Goal: Find specific page/section: Find specific page/section

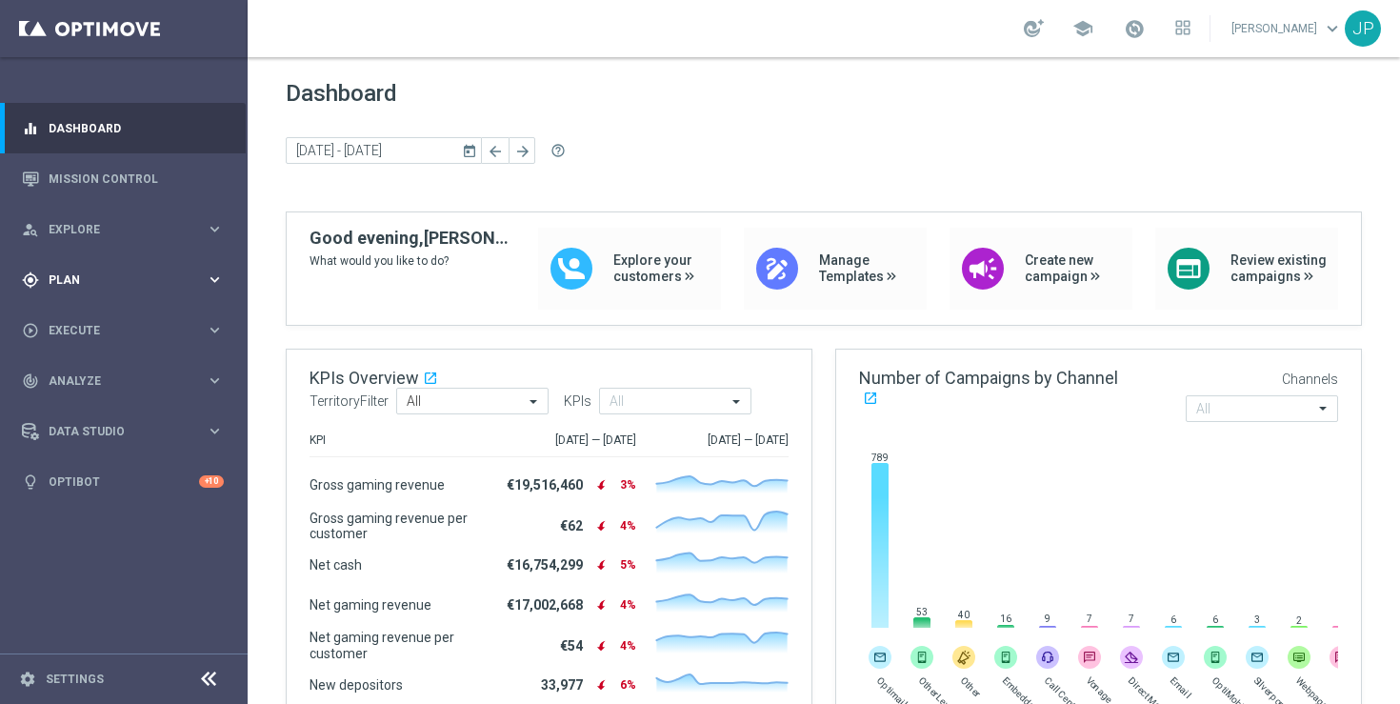
click at [145, 292] on div "gps_fixed Plan keyboard_arrow_right" at bounding box center [123, 279] width 246 height 50
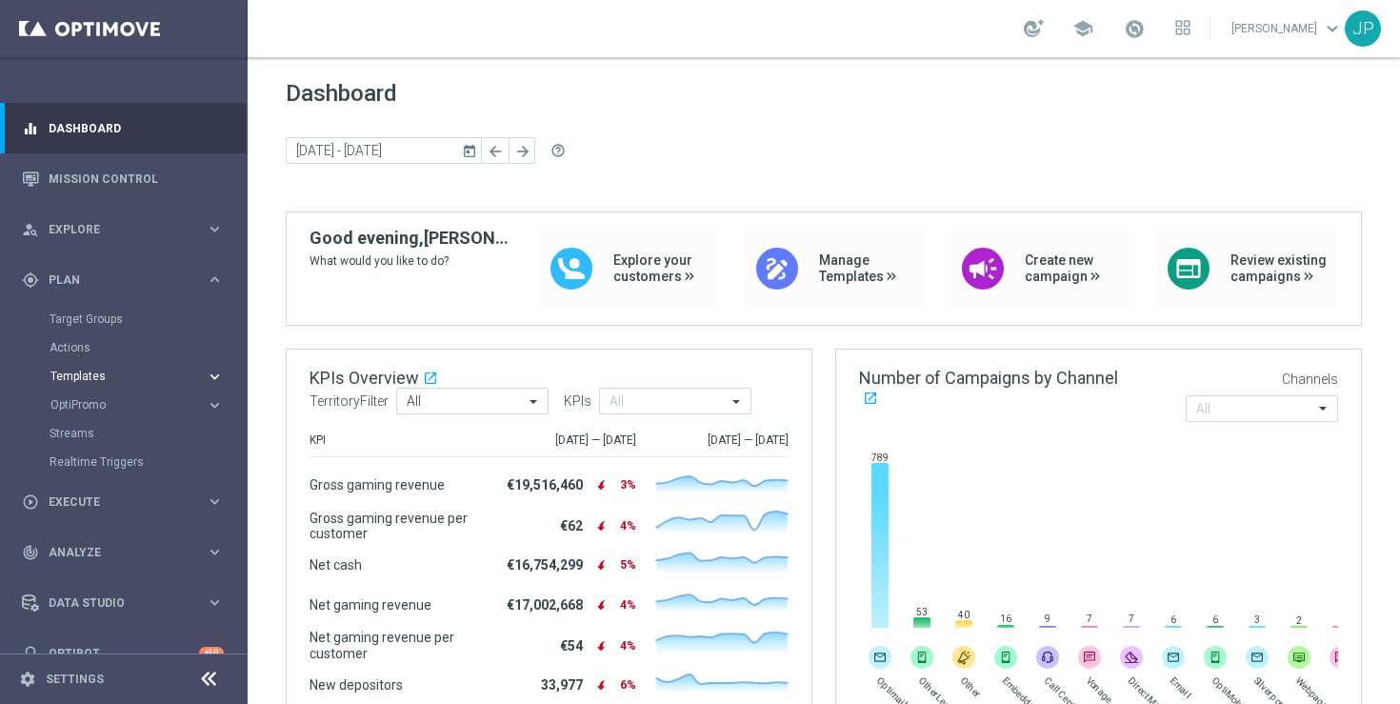
click at [164, 373] on span "Templates" at bounding box center [118, 376] width 136 height 11
click at [157, 454] on link "OptiMobile Push" at bounding box center [128, 461] width 139 height 15
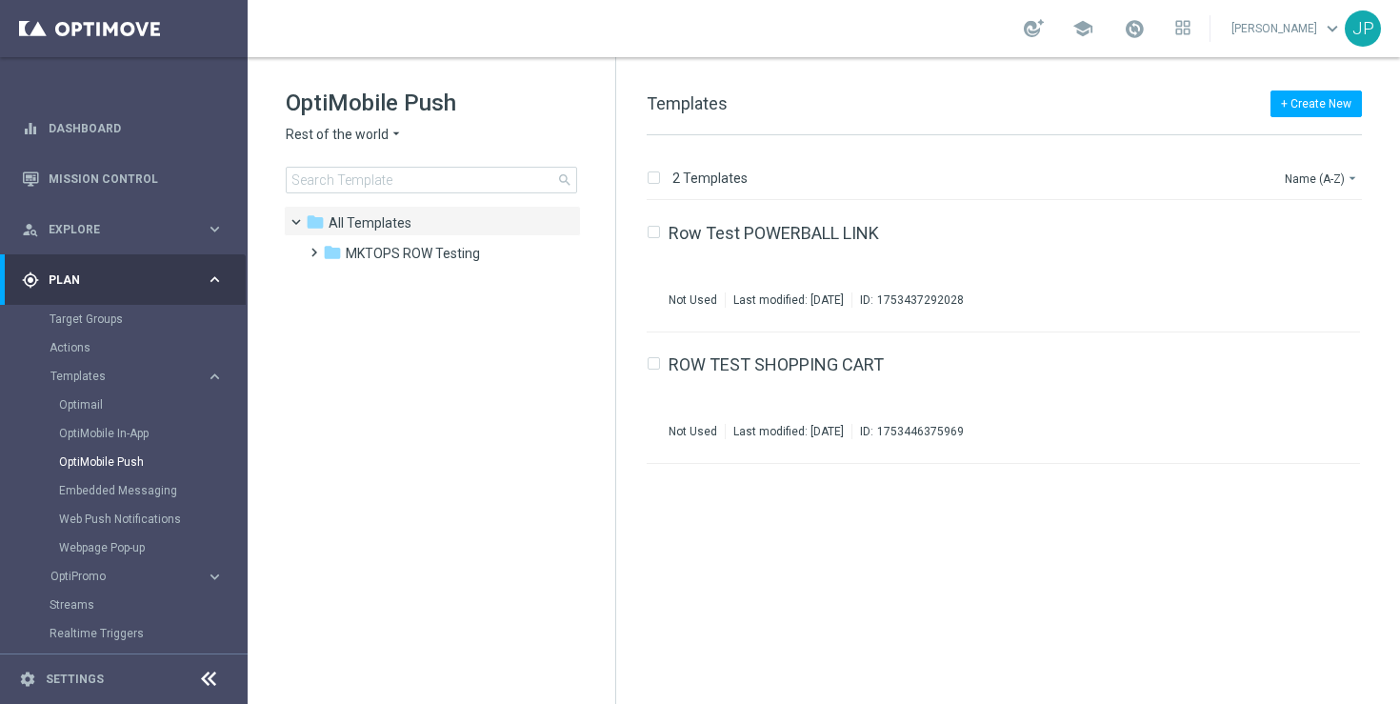
click at [389, 137] on icon "arrow_drop_down" at bounding box center [396, 135] width 15 height 18
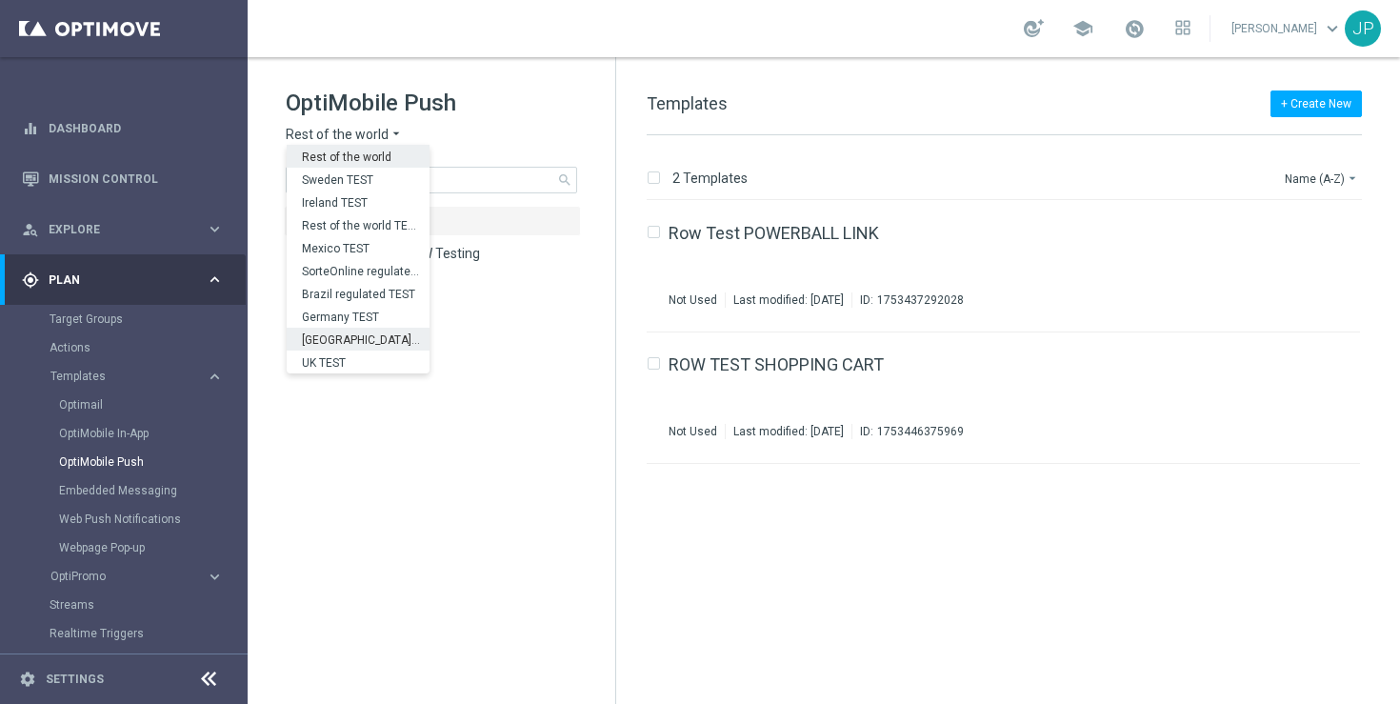
scroll to position [594, 0]
click at [383, 329] on div "UK" at bounding box center [358, 339] width 143 height 23
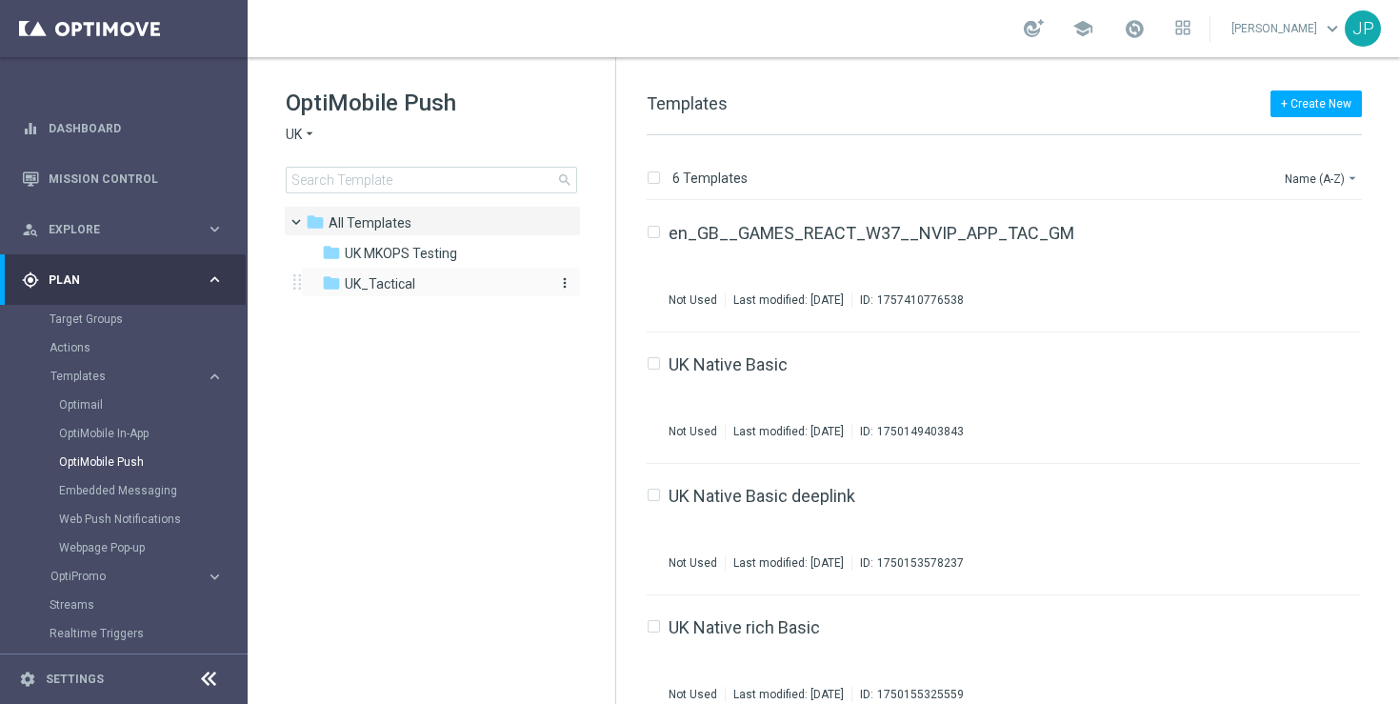
click at [341, 279] on div "folder UK_Tactical" at bounding box center [431, 284] width 219 height 22
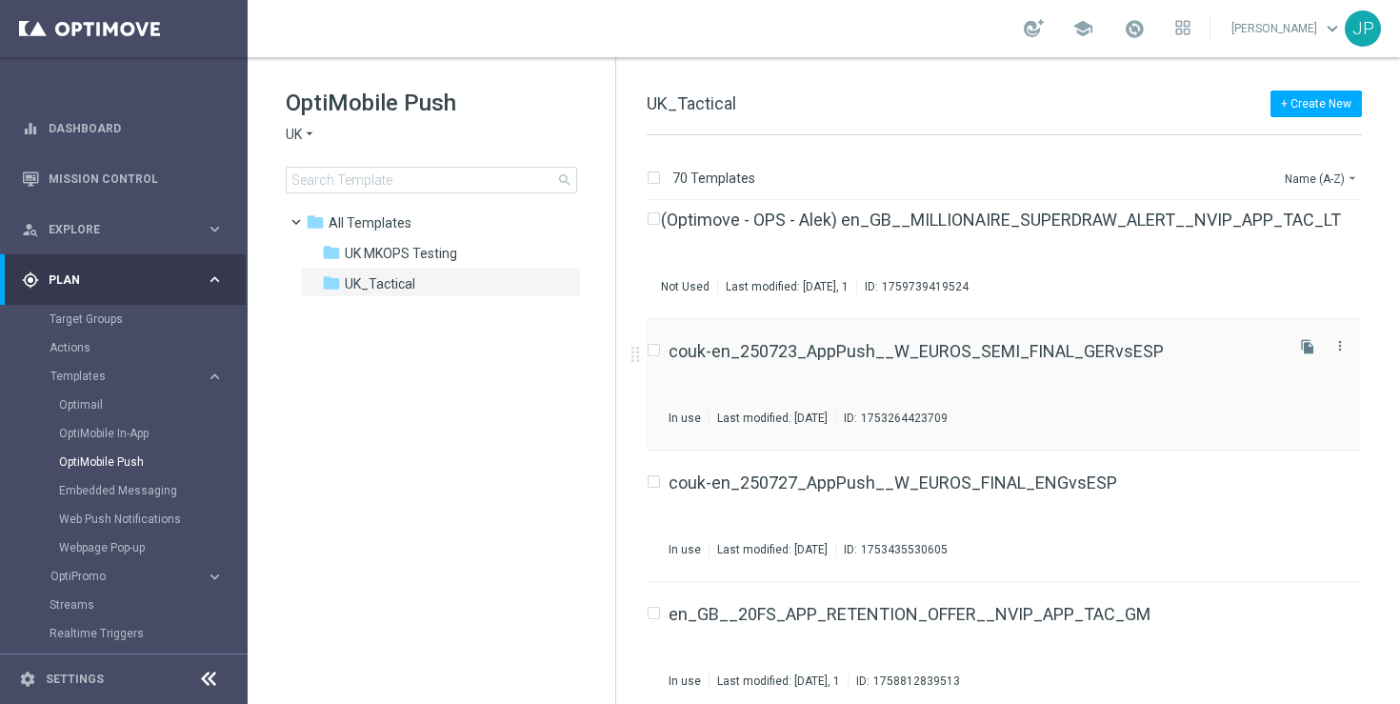
scroll to position [14, 0]
click at [1328, 167] on button "Name (A-Z) arrow_drop_down" at bounding box center [1322, 178] width 79 height 23
click at [1291, 272] on div "Date Modified (Newest)" at bounding box center [1286, 264] width 152 height 27
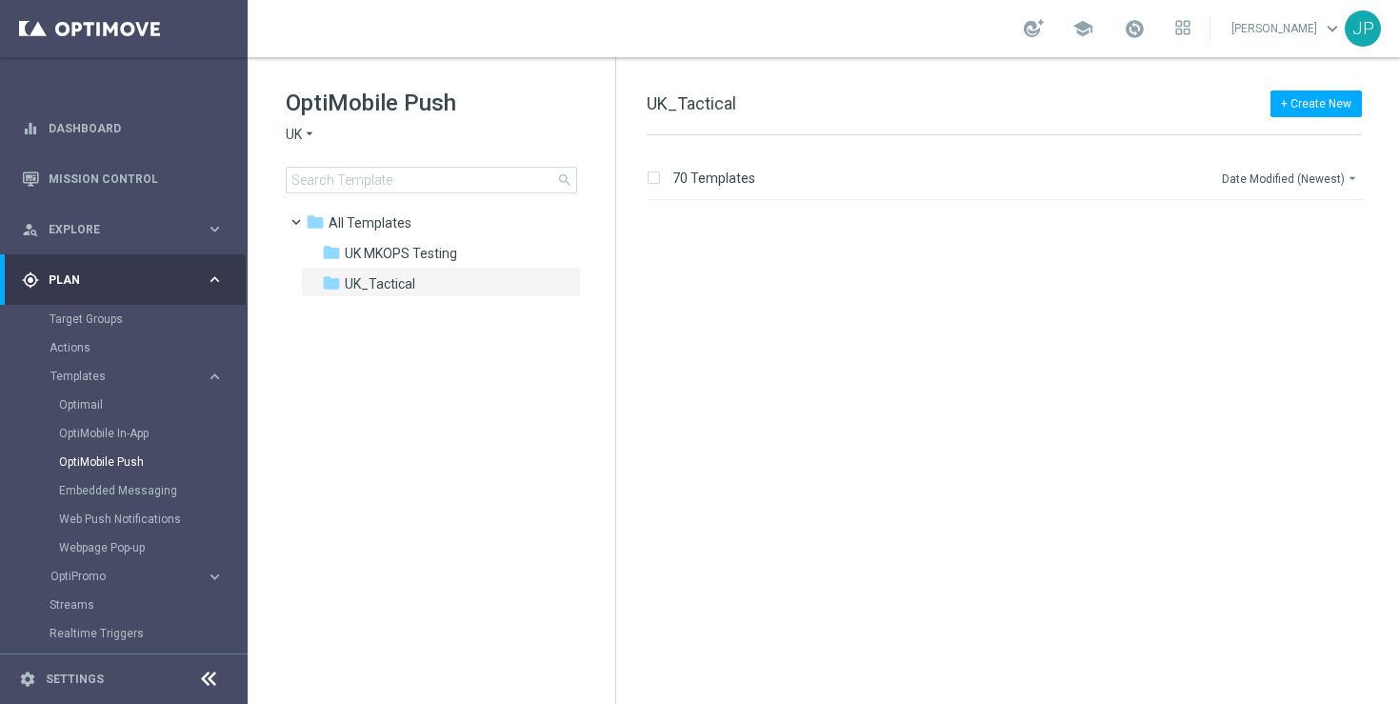
scroll to position [0, 0]
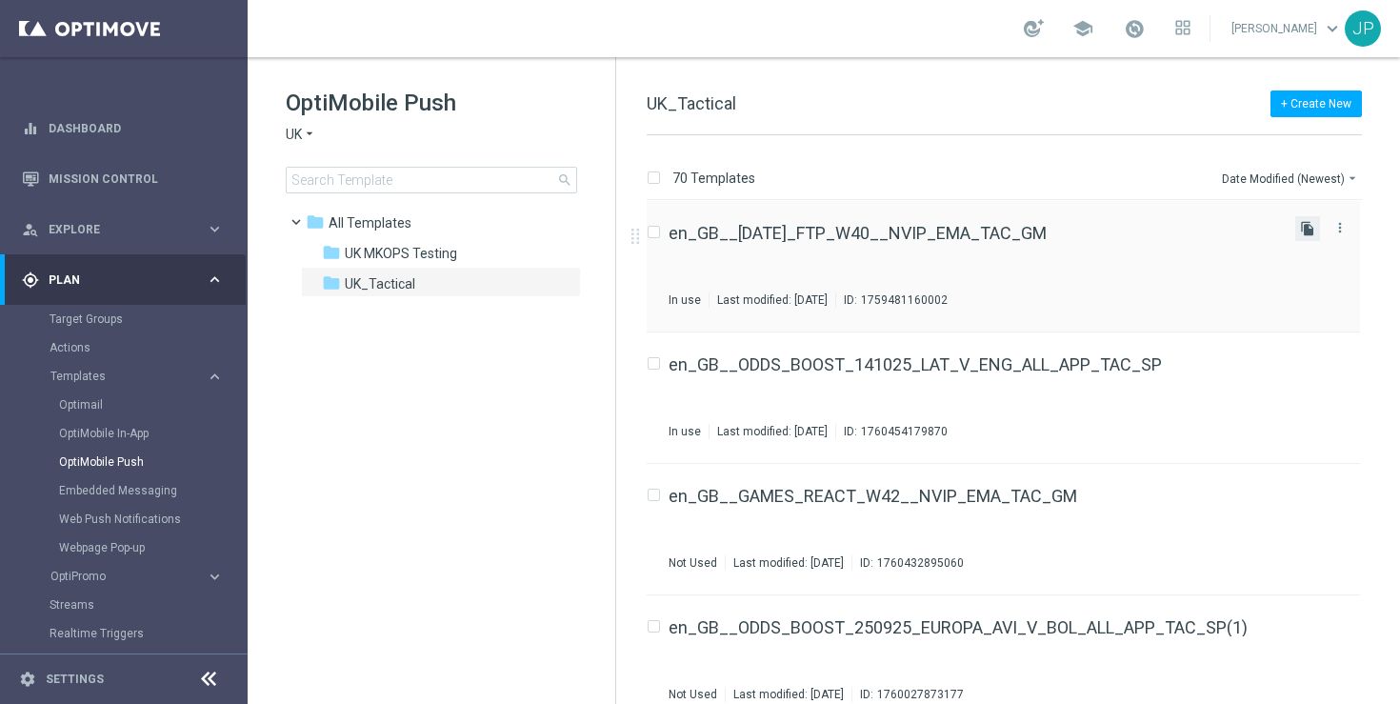
click at [1306, 233] on icon "file_copy" at bounding box center [1307, 228] width 15 height 15
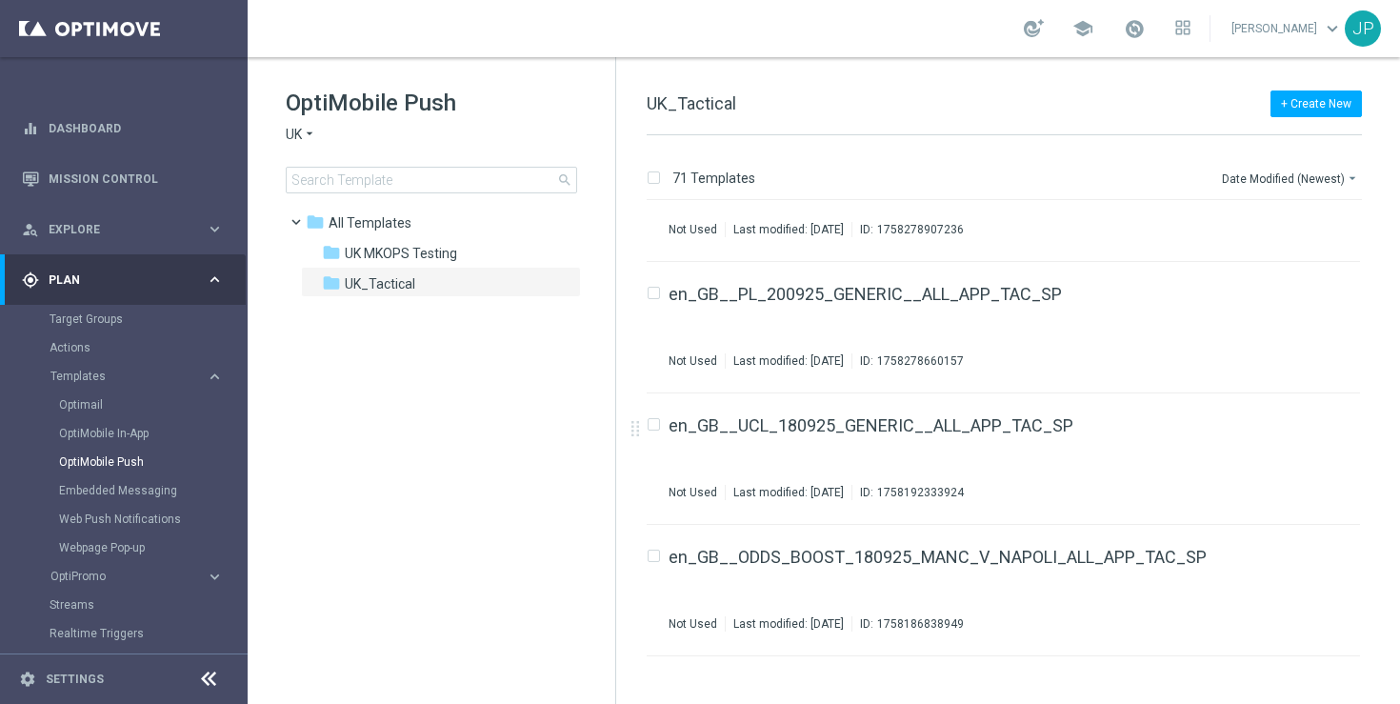
scroll to position [5444, 0]
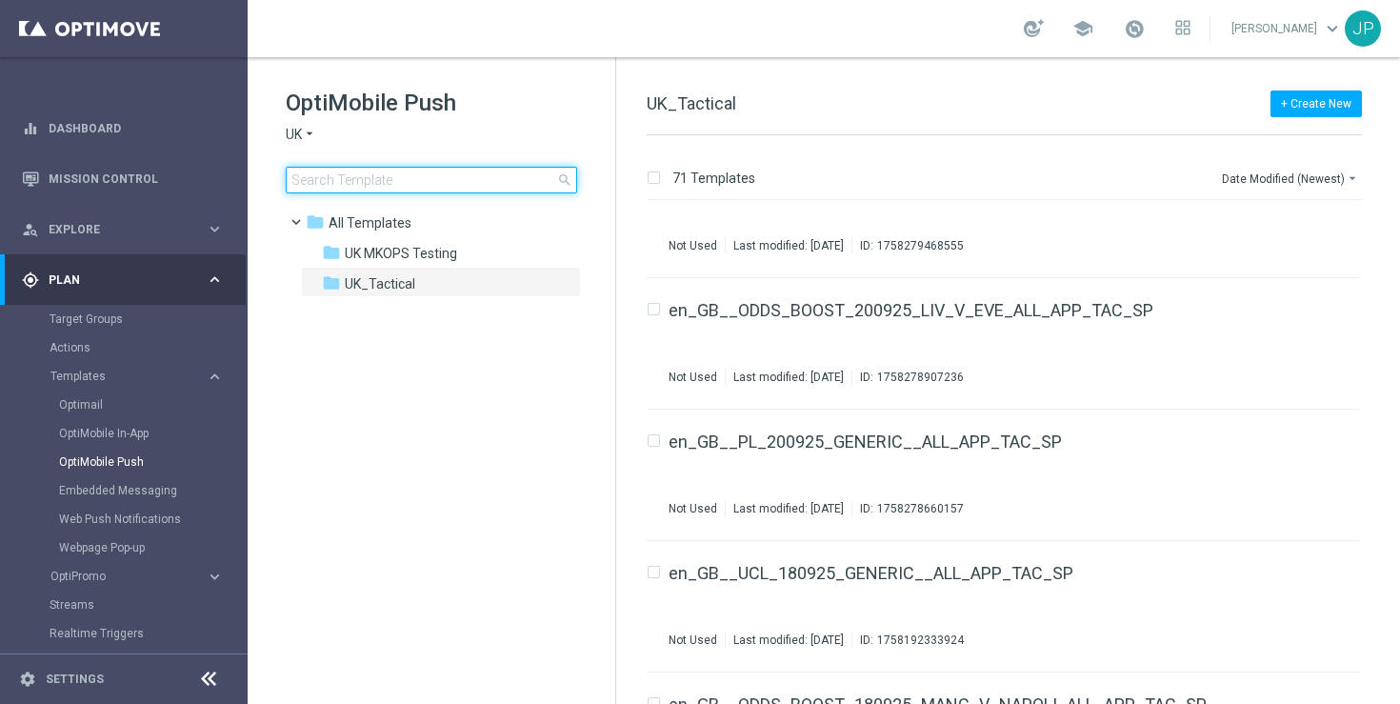
click at [352, 171] on input at bounding box center [432, 180] width 292 height 27
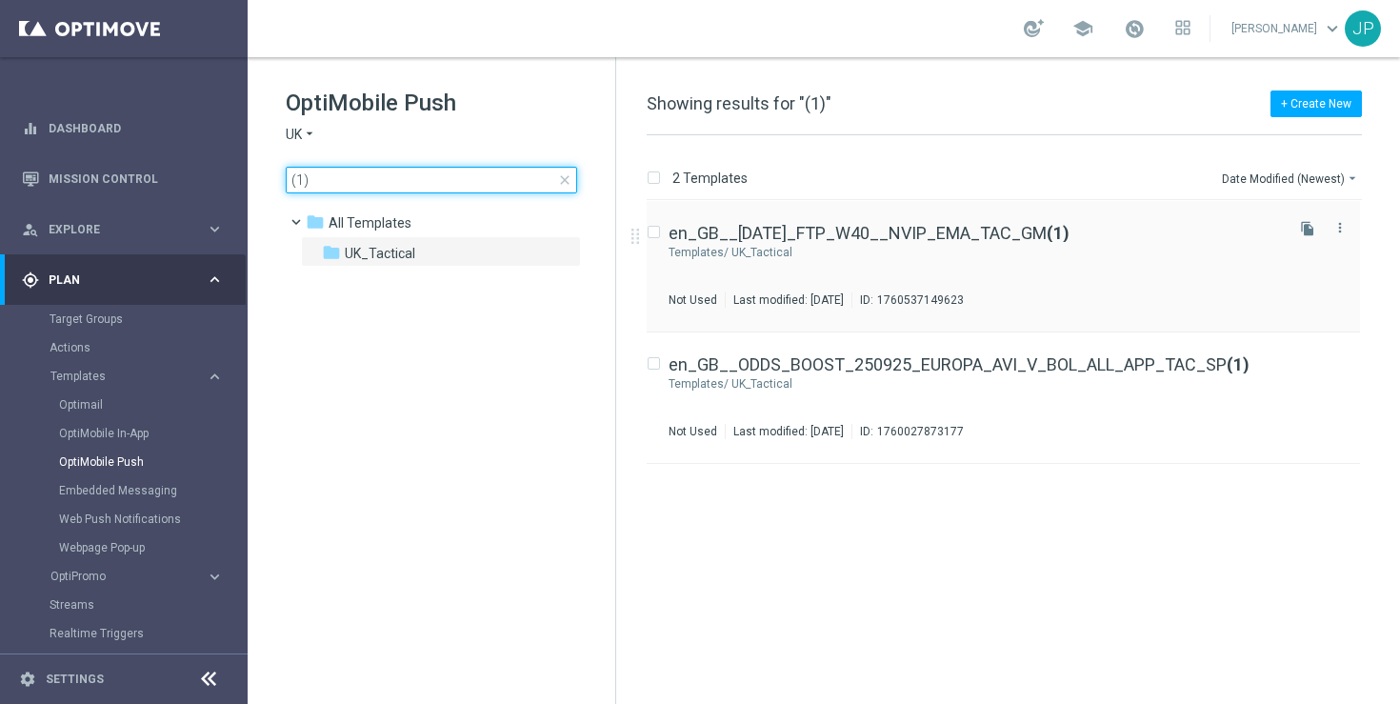
type input "(1)"
click at [1132, 261] on div "en_GB__[DATE]_FTP_W40__NVIP_EMA_TAC_GM (1) Templates/ UK_Tactical Not Used Last…" at bounding box center [975, 266] width 612 height 83
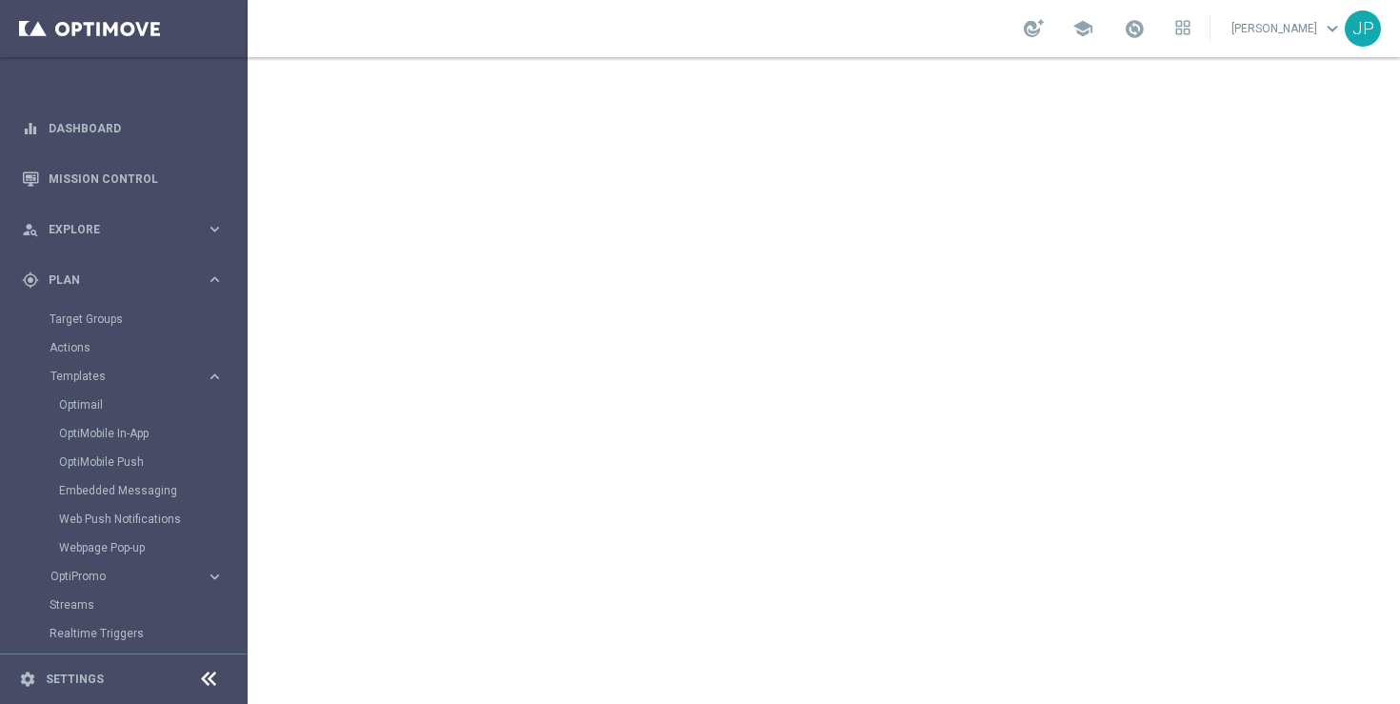
click at [201, 685] on icon at bounding box center [208, 679] width 23 height 23
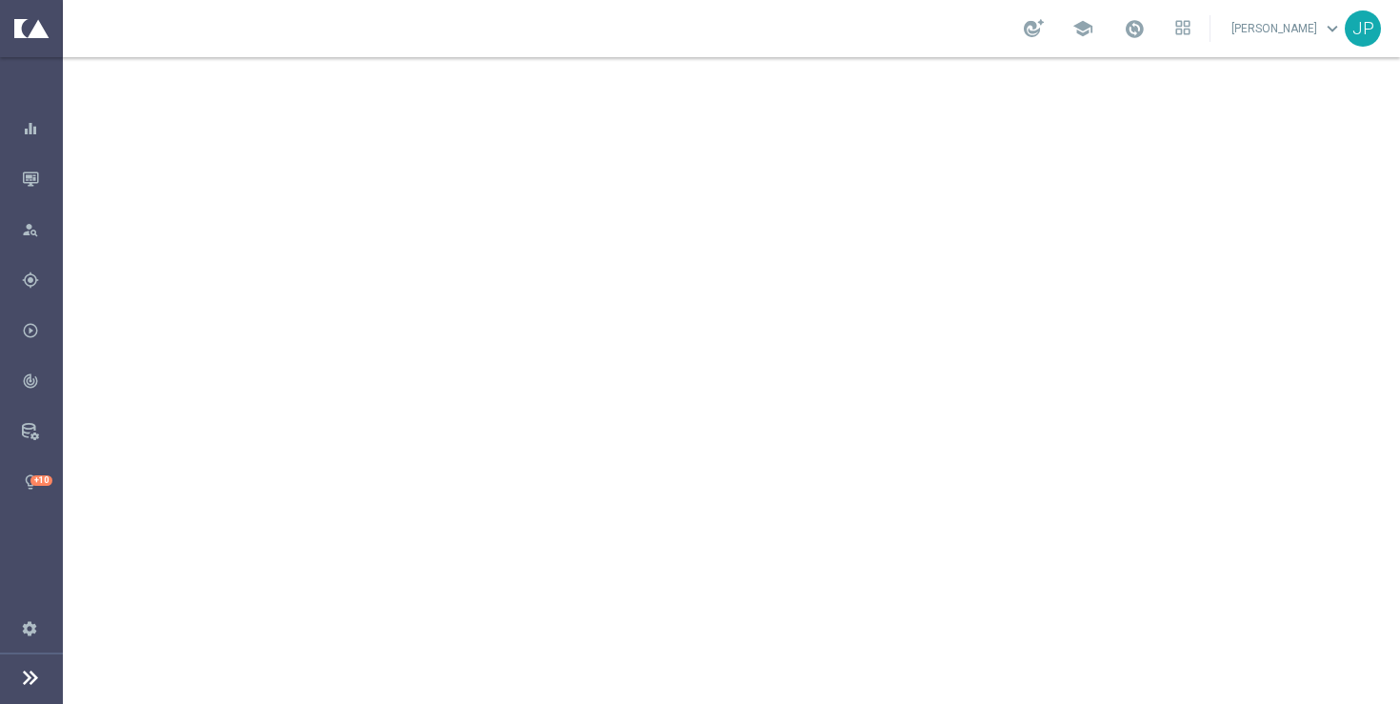
click at [30, 679] on icon at bounding box center [30, 677] width 23 height 23
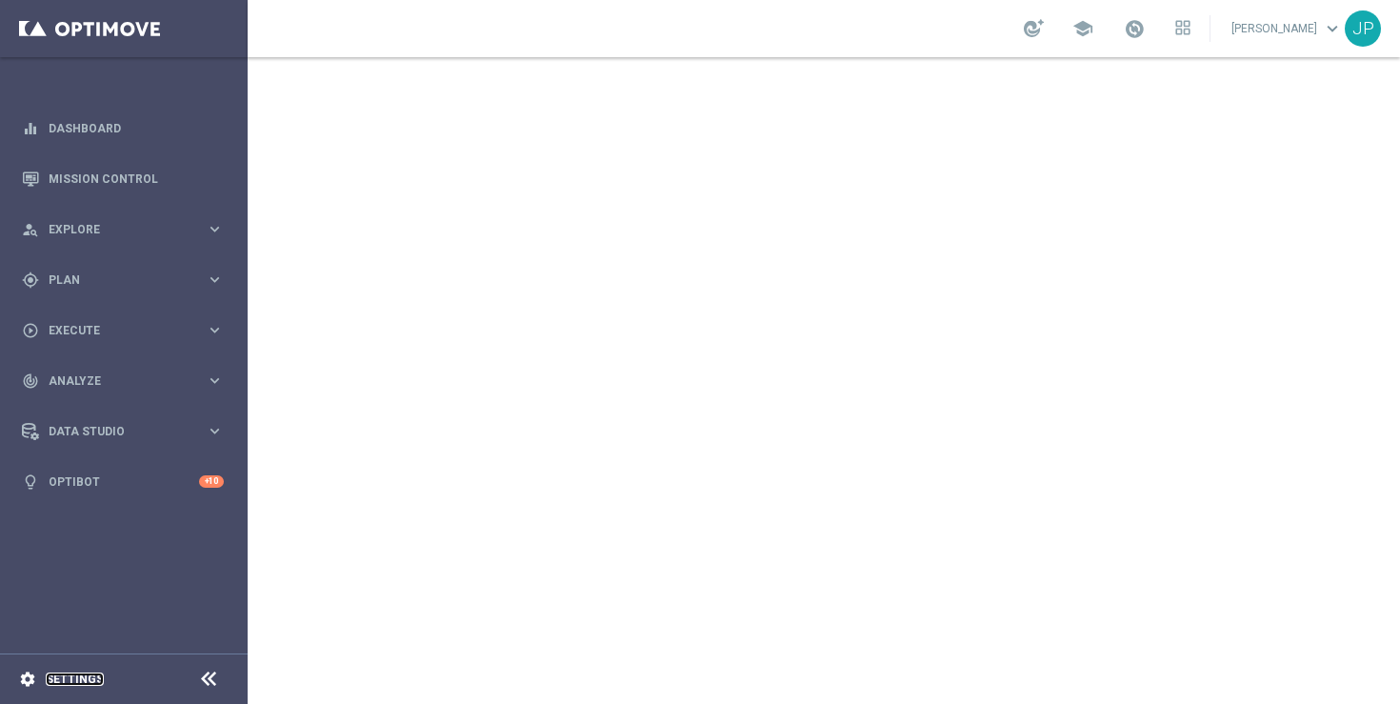
click at [88, 678] on link "Settings" at bounding box center [75, 679] width 58 height 11
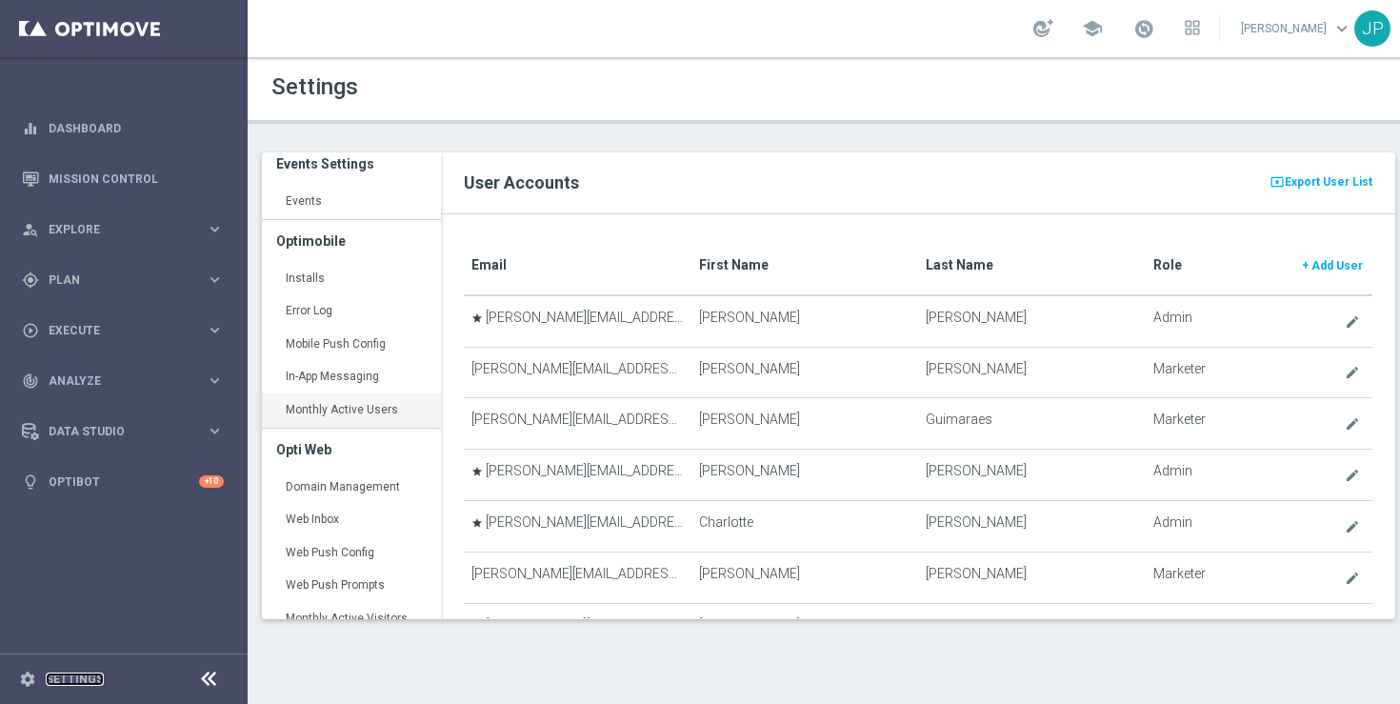
scroll to position [124, 0]
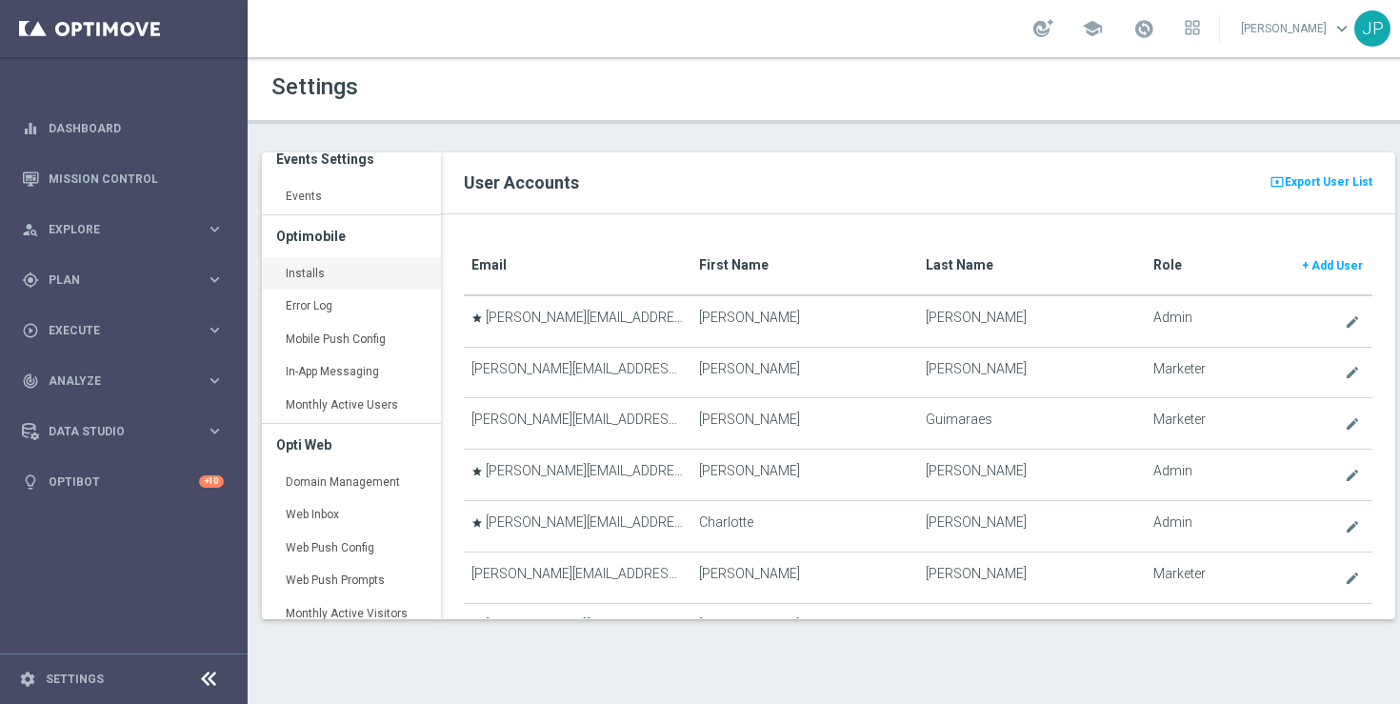
click at [325, 271] on link "Installs keyboard_arrow_right" at bounding box center [351, 274] width 179 height 34
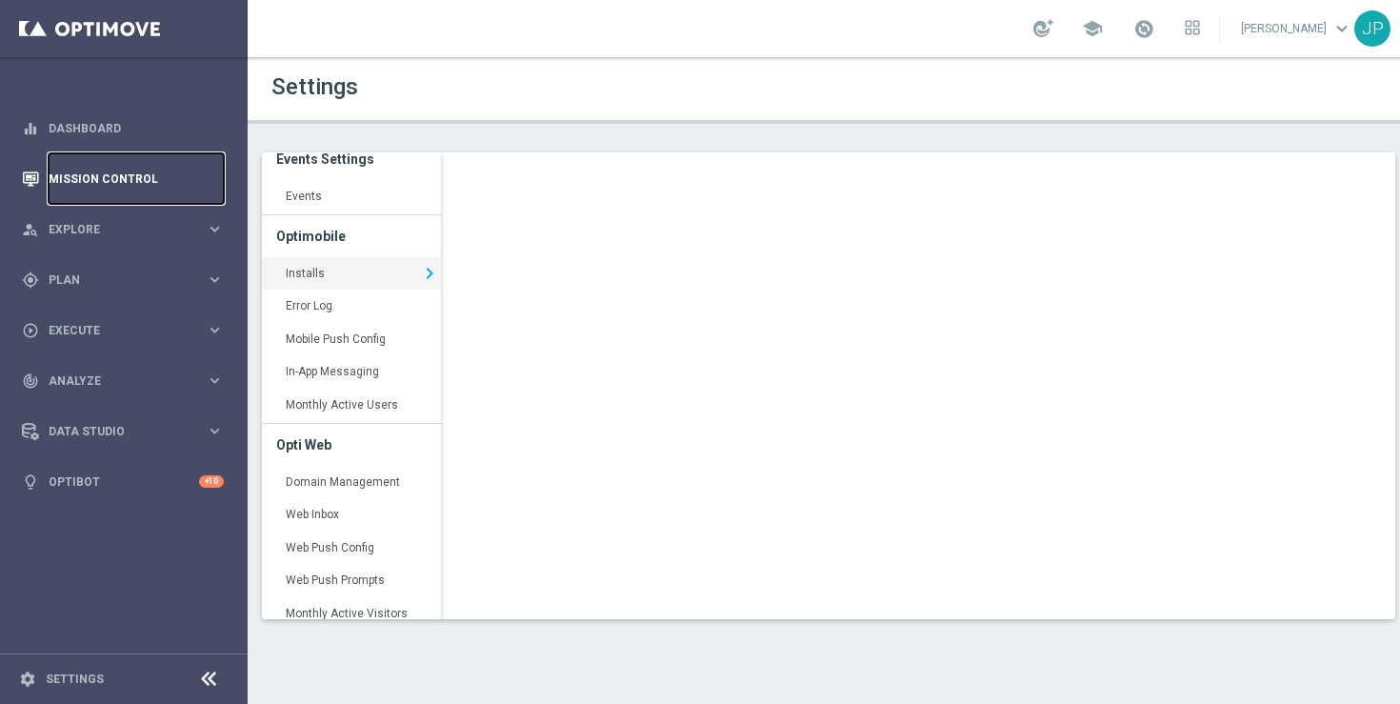
click at [132, 181] on link "Mission Control" at bounding box center [136, 178] width 175 height 50
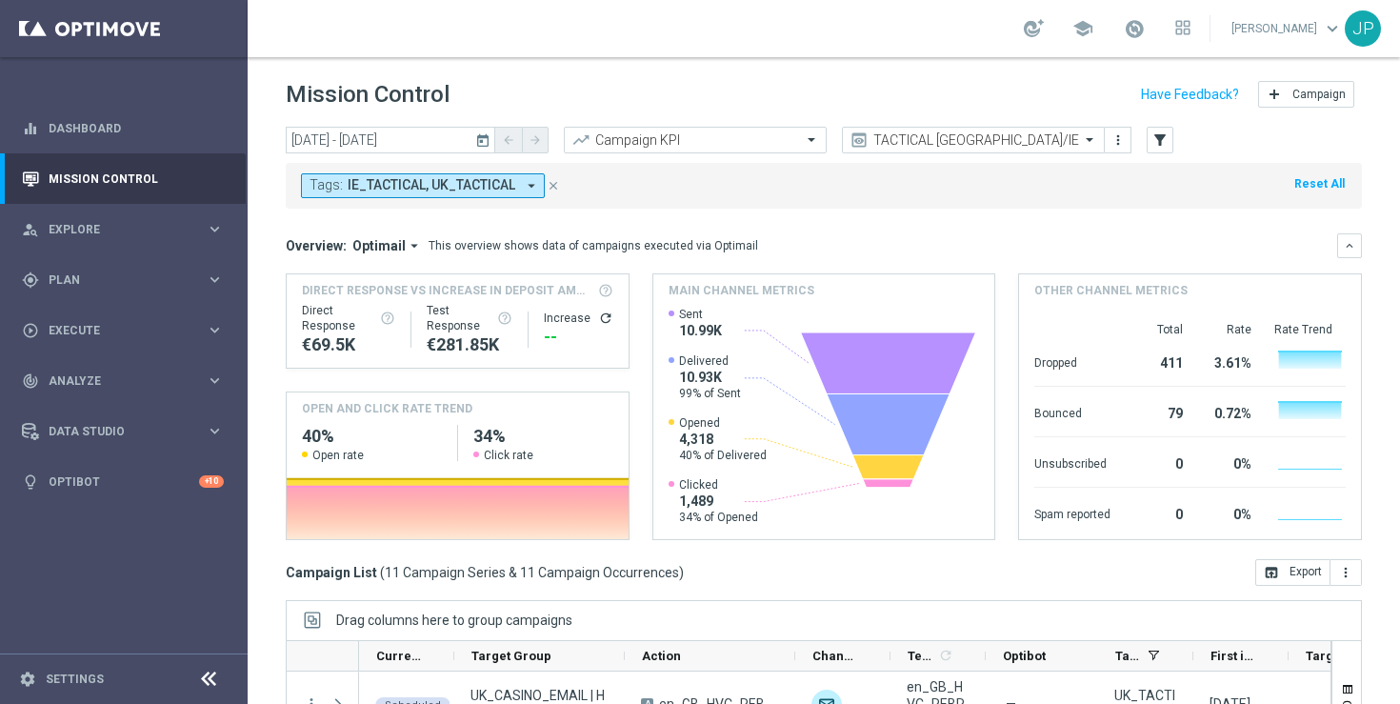
click at [482, 146] on icon "today" at bounding box center [483, 139] width 17 height 17
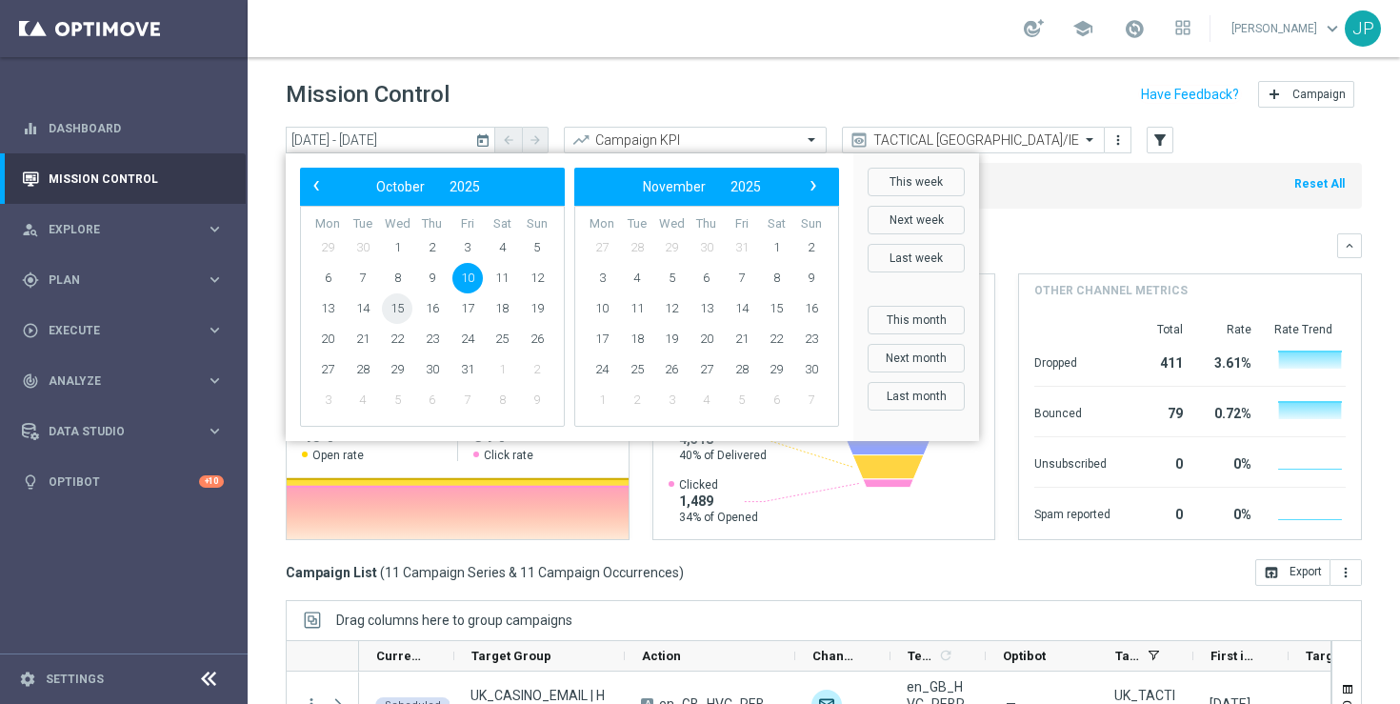
click at [405, 310] on span "15" at bounding box center [397, 308] width 30 height 30
type input "[DATE] - [DATE]"
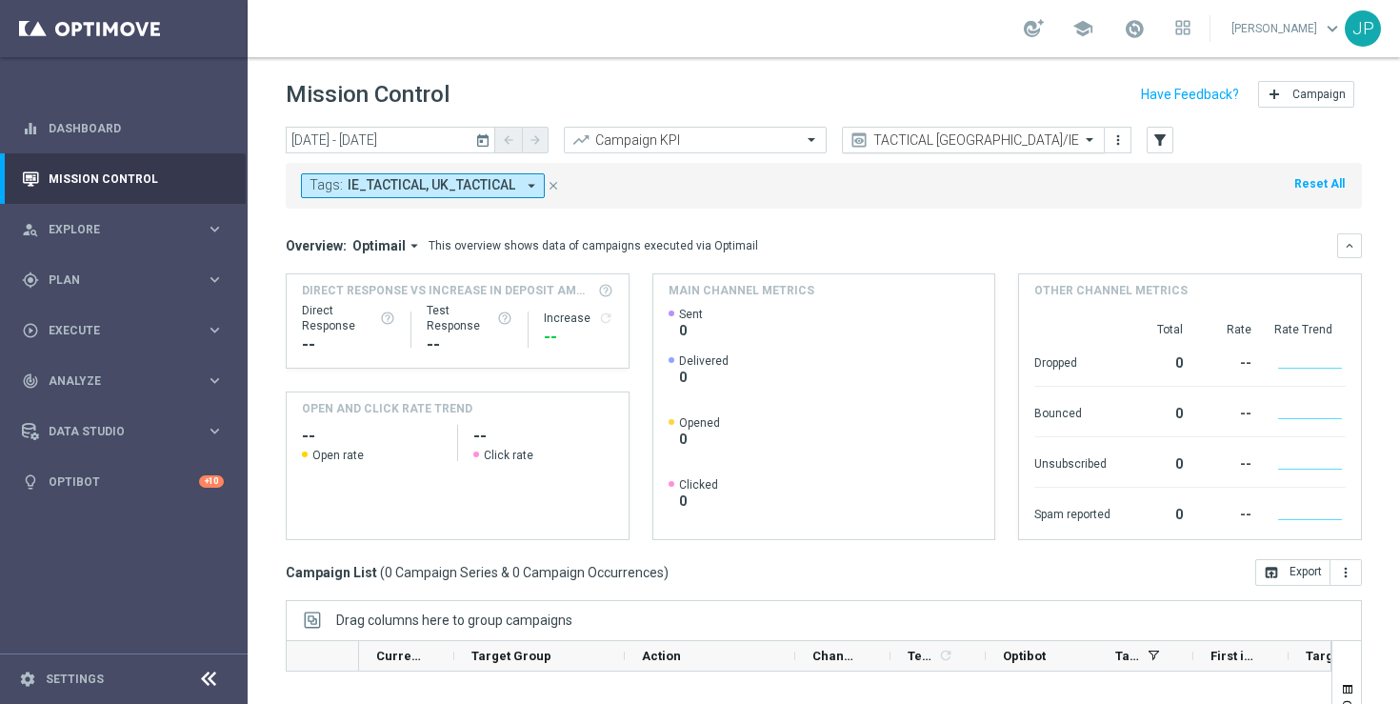
click at [1045, 142] on input "text" at bounding box center [955, 140] width 204 height 16
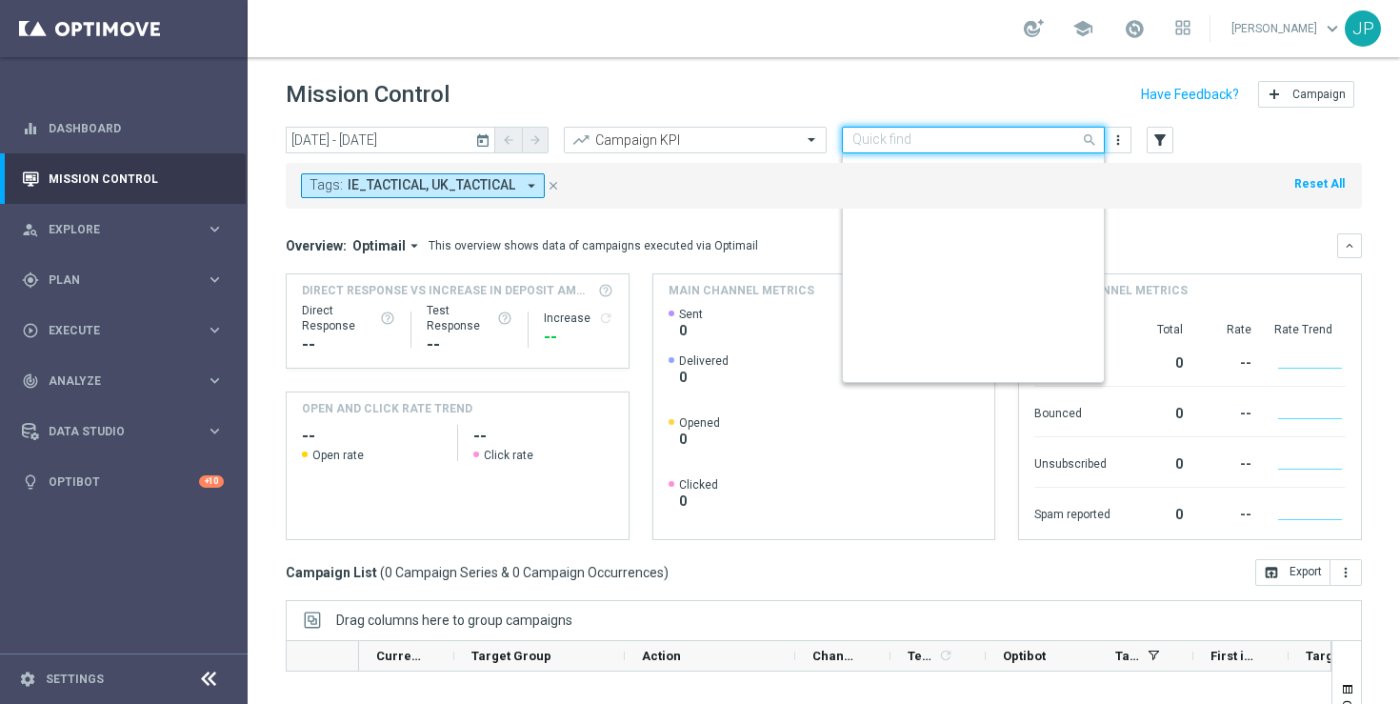
scroll to position [409, 0]
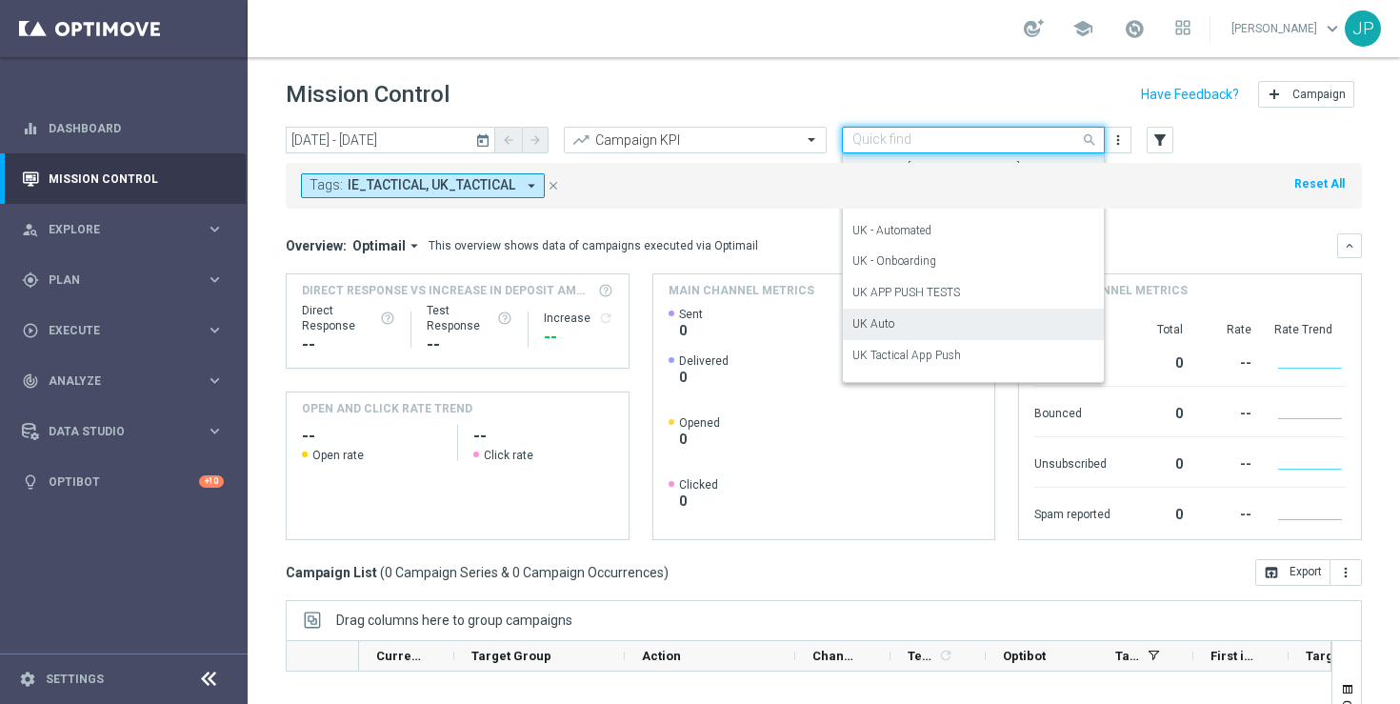
click at [970, 332] on div "UK Auto" at bounding box center [974, 324] width 242 height 31
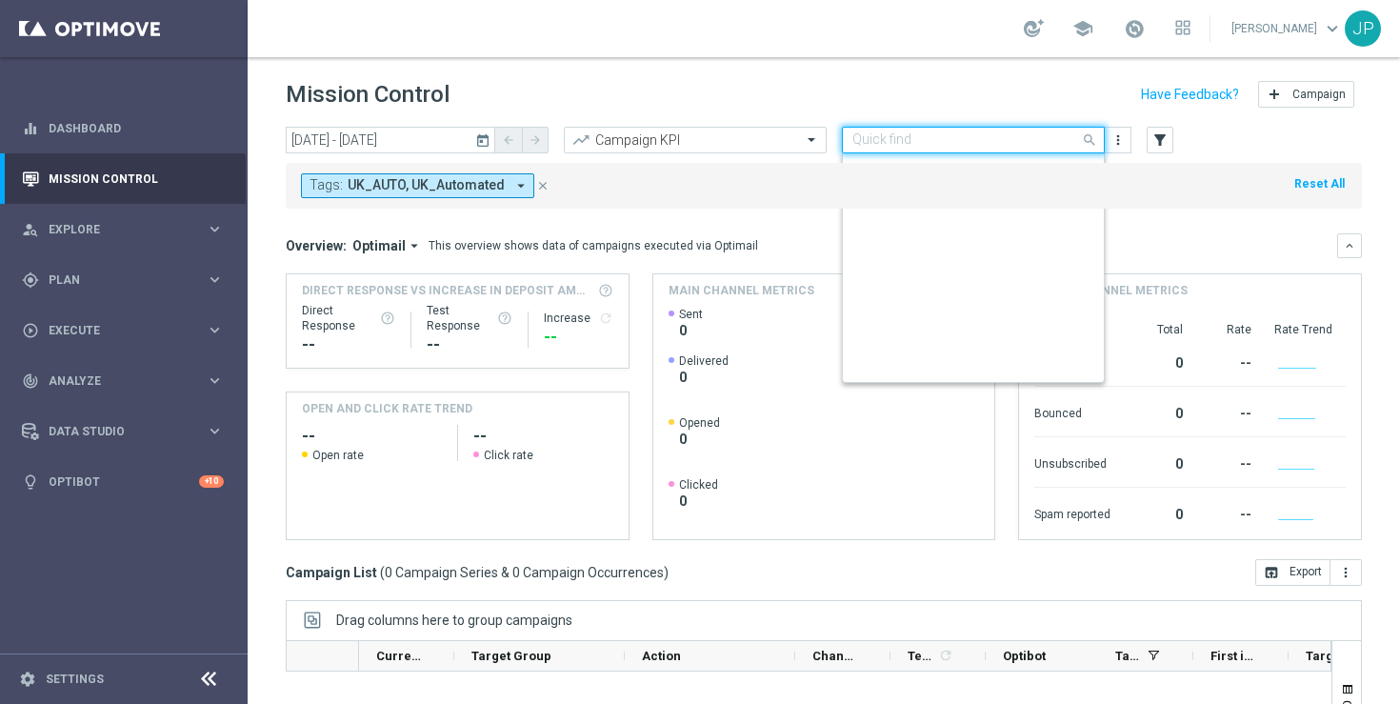
click at [1051, 143] on input "text" at bounding box center [955, 140] width 204 height 16
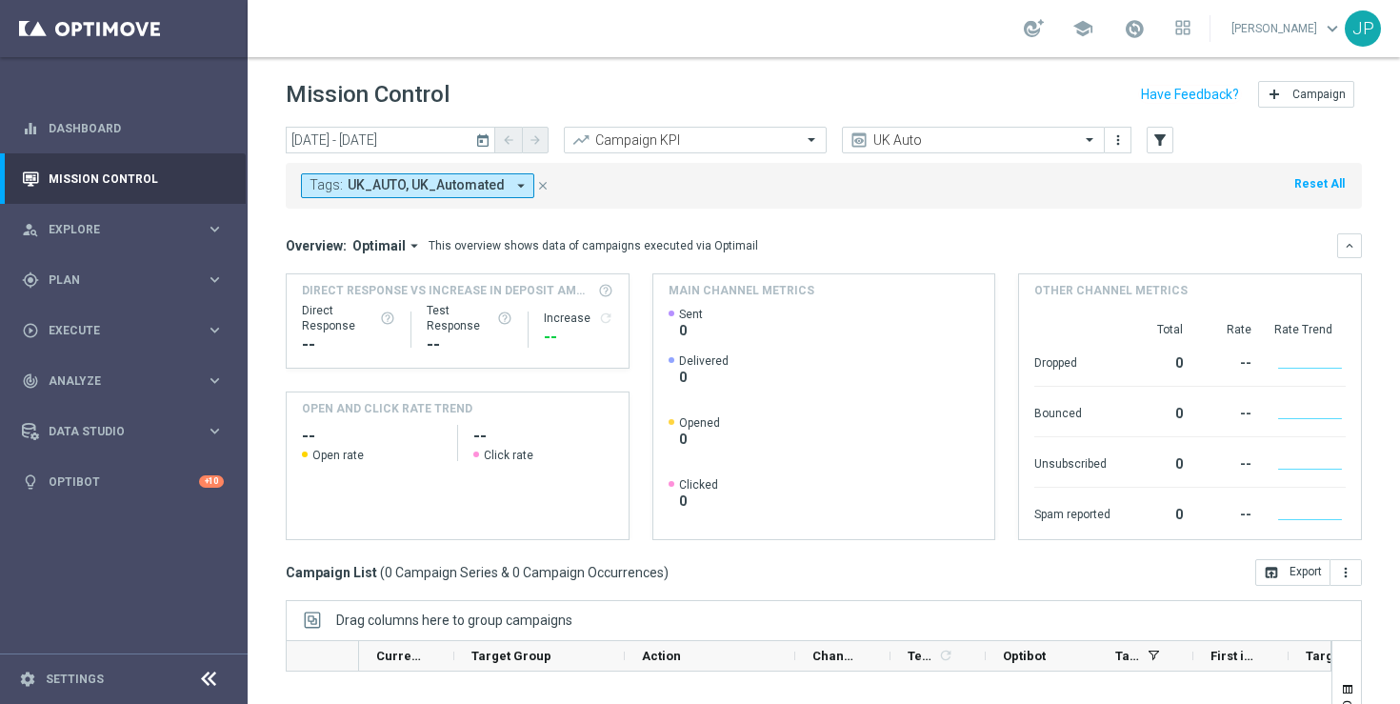
click at [779, 177] on div "Tags: UK_AUTO, [GEOGRAPHIC_DATA] arrow_drop_down close Reset All" at bounding box center [824, 186] width 1076 height 46
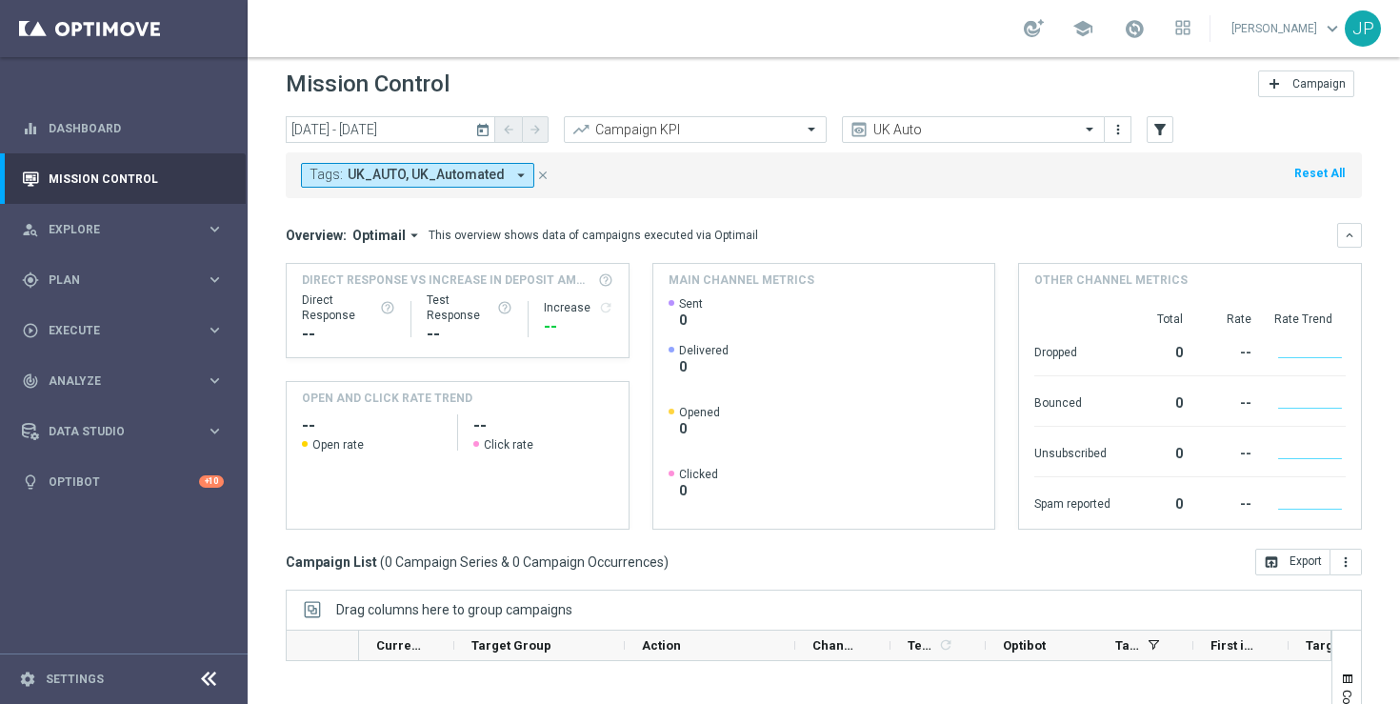
scroll to position [0, 0]
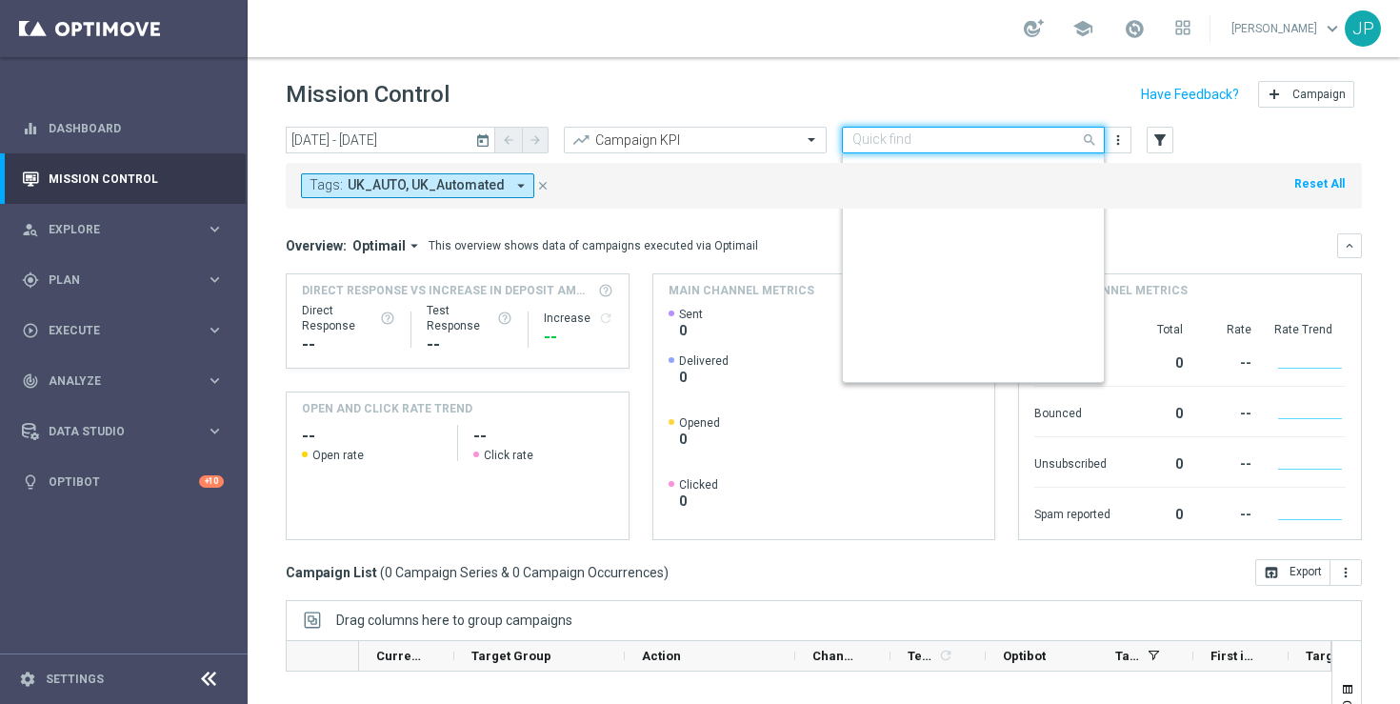
click at [1013, 138] on input "text" at bounding box center [955, 140] width 204 height 16
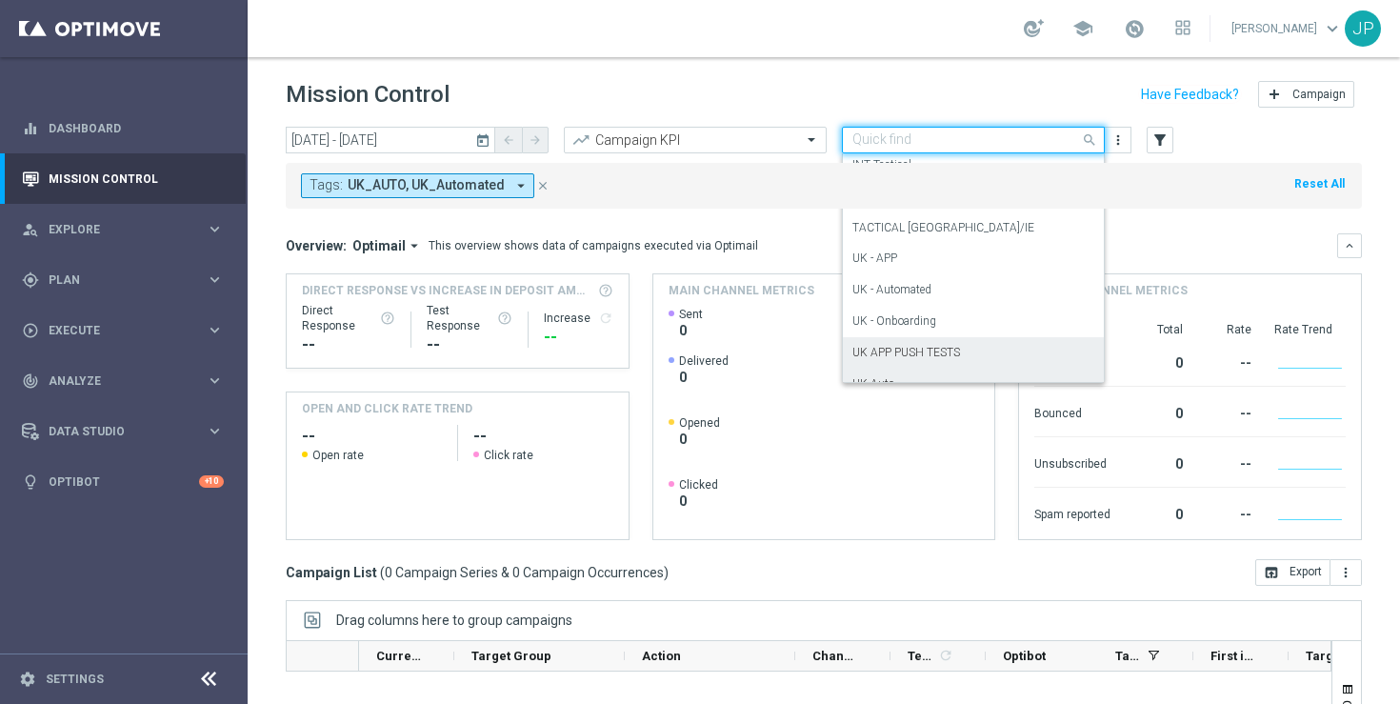
scroll to position [292, 0]
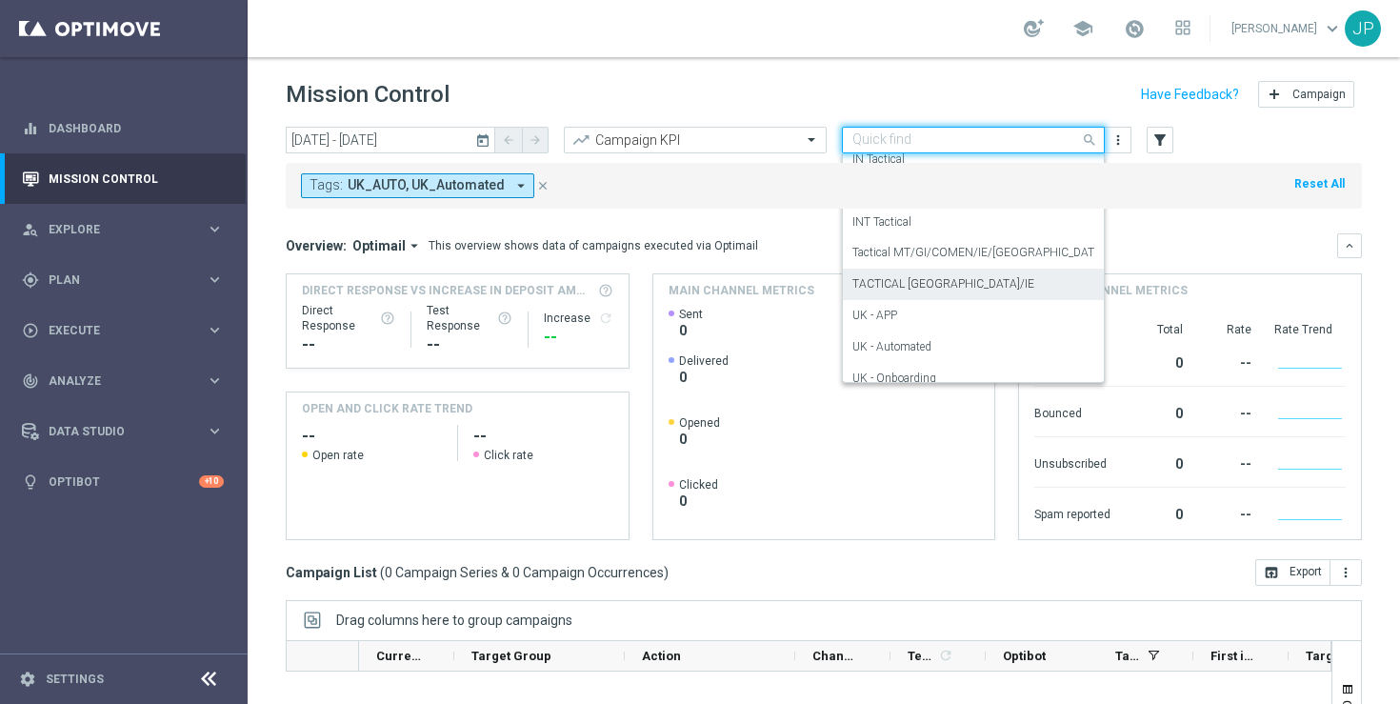
click at [976, 280] on div "TACTICAL [GEOGRAPHIC_DATA]/IE" at bounding box center [974, 284] width 242 height 31
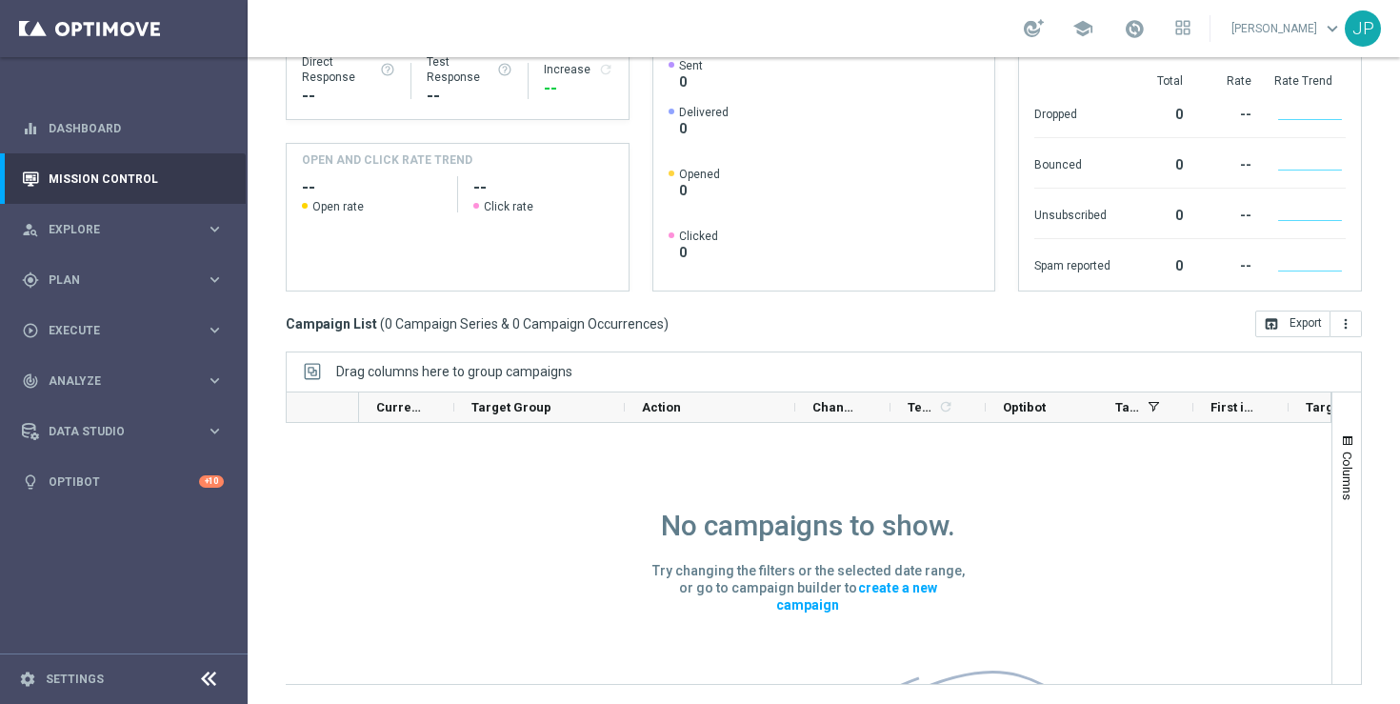
scroll to position [0, 0]
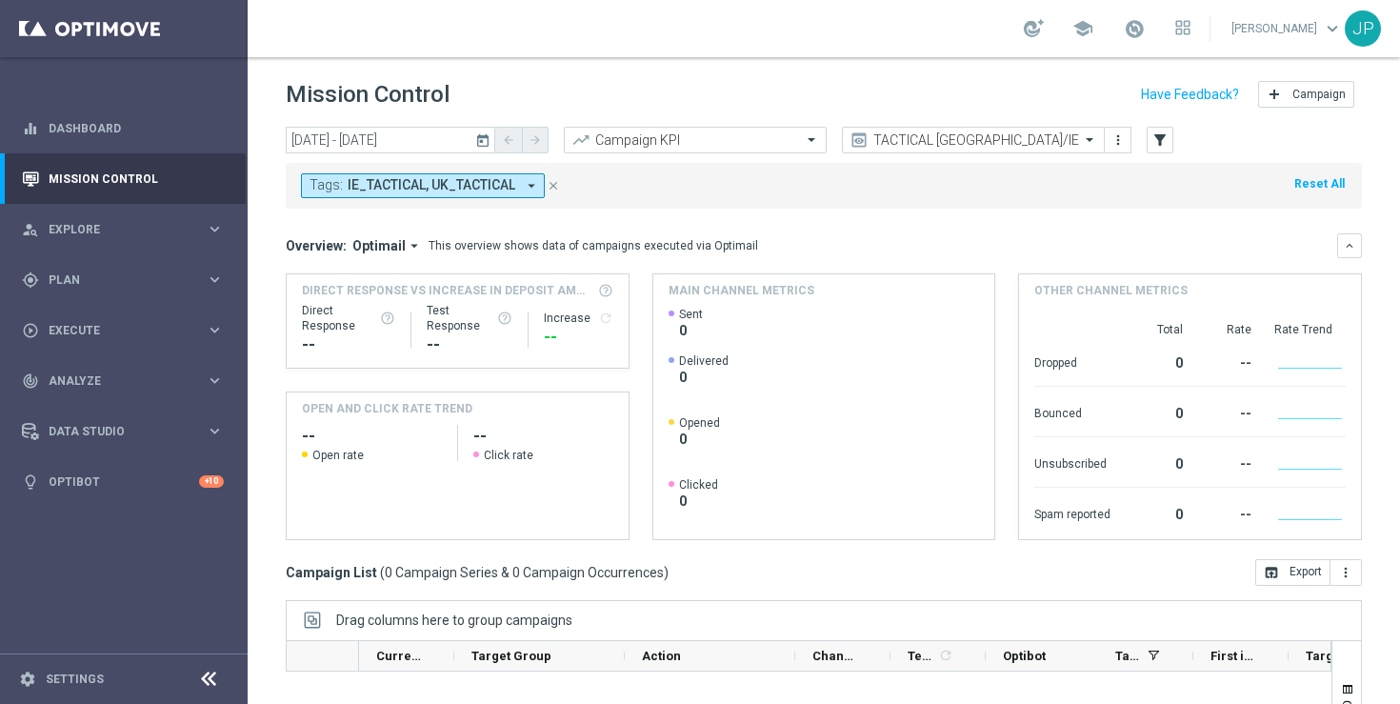
click at [481, 142] on icon "today" at bounding box center [483, 139] width 17 height 17
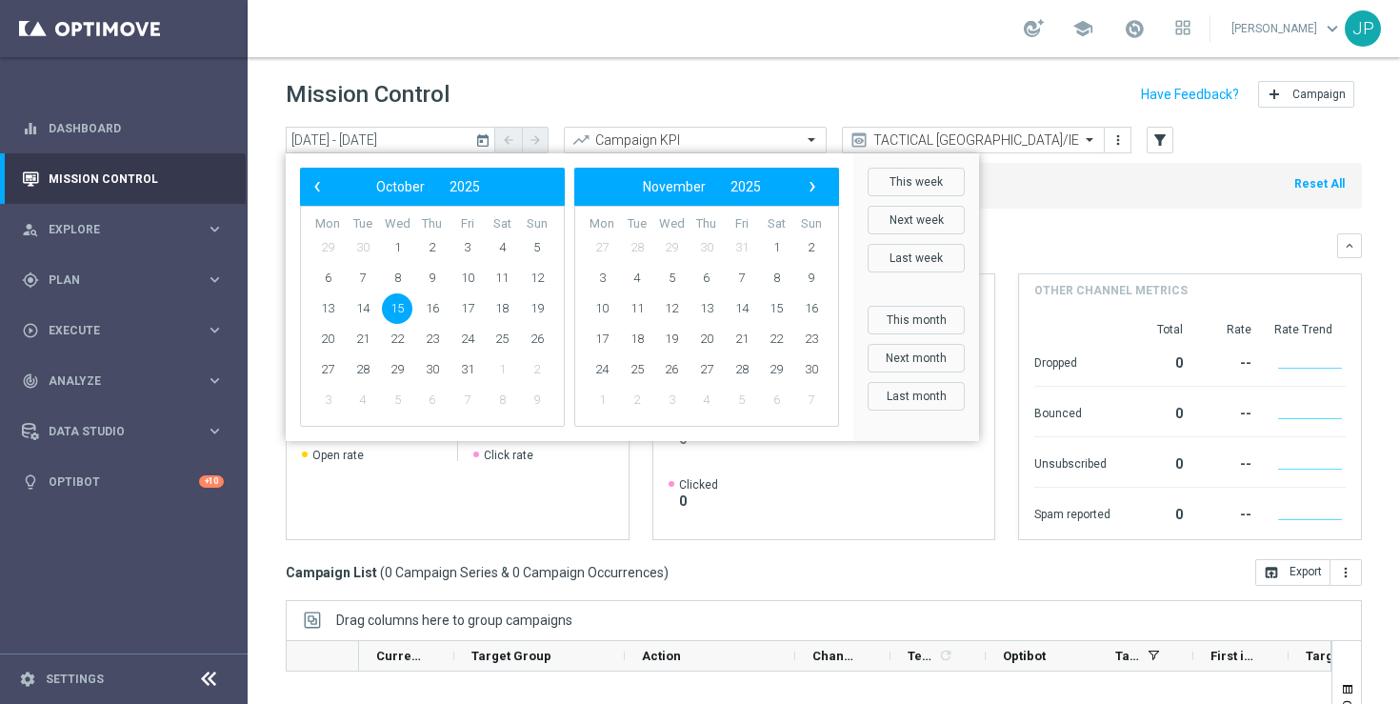
click at [815, 63] on header "Mission Control add Campaign" at bounding box center [824, 92] width 1153 height 70
